Goal: Information Seeking & Learning: Compare options

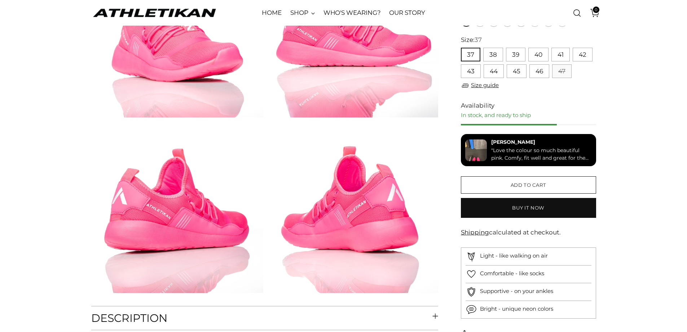
scroll to position [289, 0]
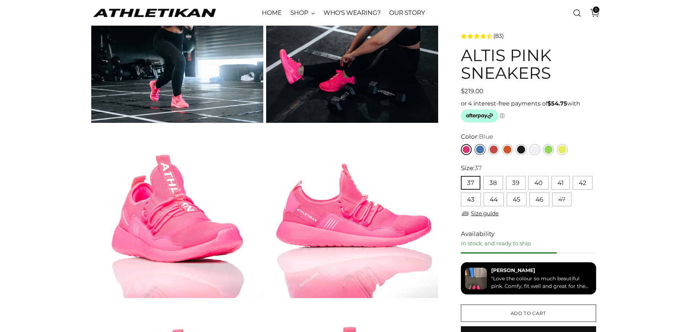
click at [481, 152] on link "Blue" at bounding box center [480, 149] width 11 height 11
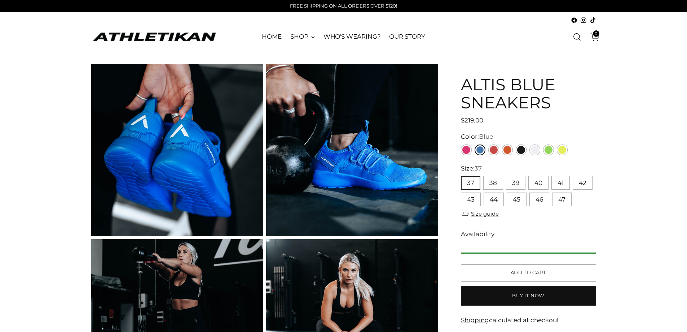
click at [492, 152] on link "Red" at bounding box center [493, 149] width 11 height 11
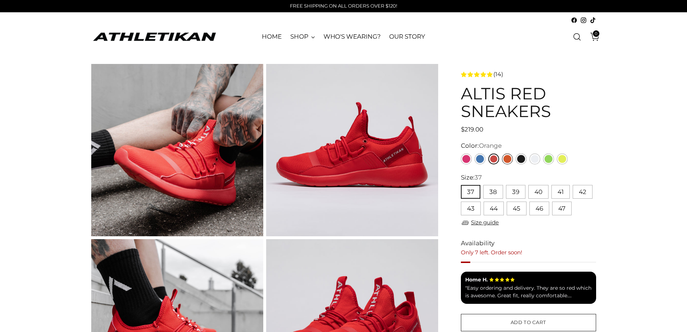
click at [508, 159] on link "Orange" at bounding box center [507, 158] width 11 height 11
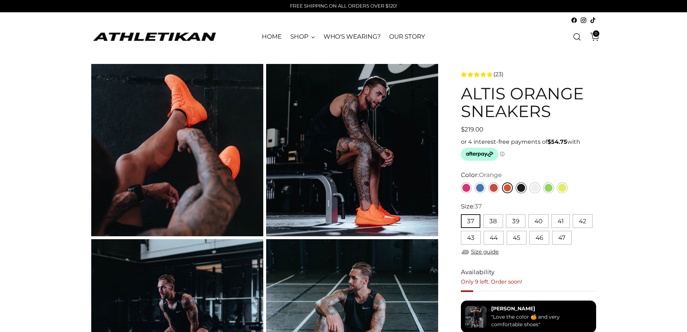
click at [522, 158] on p "or 4 interest-free payments of $54.75 with ⓘ" at bounding box center [528, 149] width 135 height 24
click at [521, 188] on link "Black" at bounding box center [521, 187] width 11 height 11
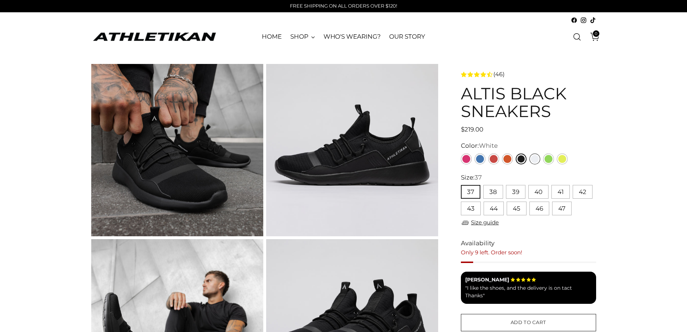
click at [536, 161] on link "White" at bounding box center [535, 158] width 11 height 11
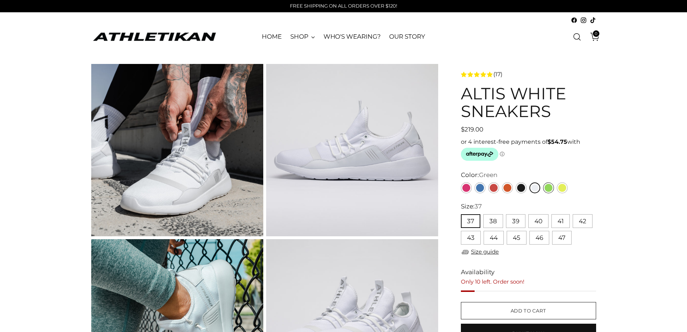
click at [547, 190] on link "Green" at bounding box center [548, 187] width 11 height 11
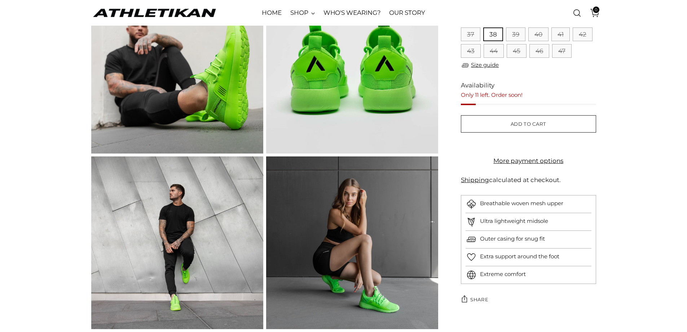
scroll to position [577, 0]
